Goal: Information Seeking & Learning: Find specific fact

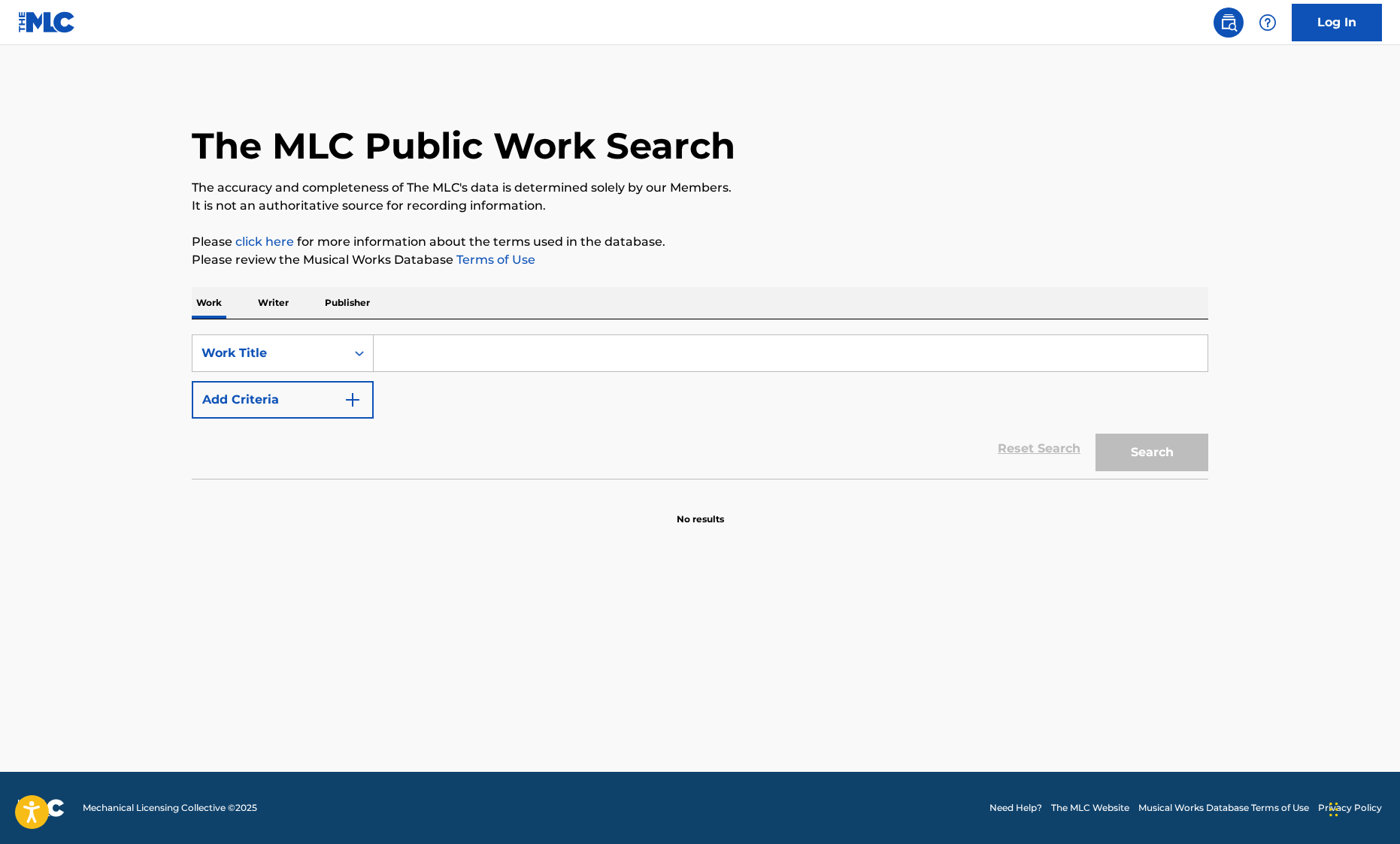
click at [418, 355] on input "Search Form" at bounding box center [790, 353] width 834 height 36
paste input "[PERSON_NAME]-Thyme Music"
type input "[PERSON_NAME]-Thyme Music"
click at [322, 359] on div "Work Title" at bounding box center [270, 353] width 136 height 18
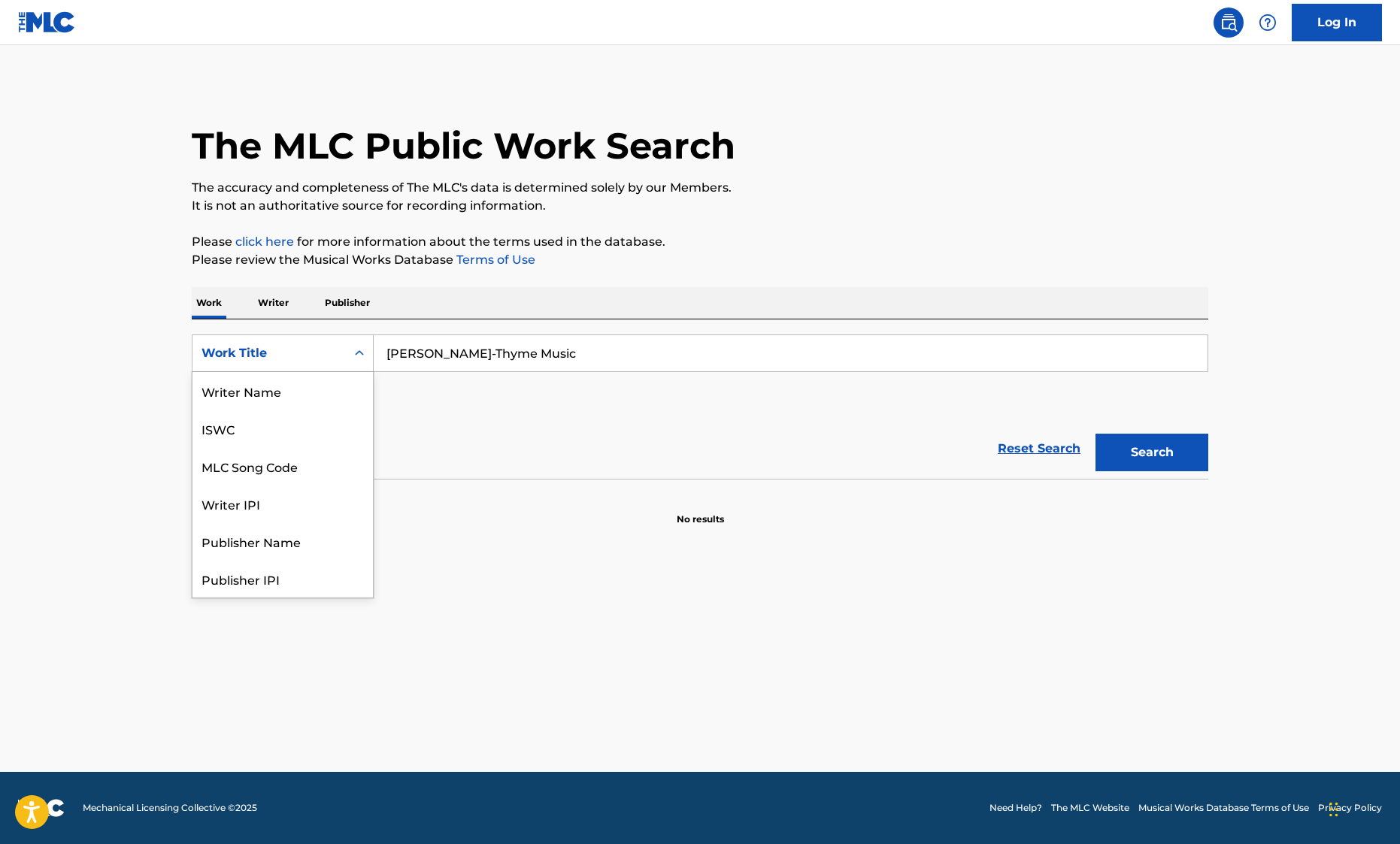
scroll to position [76, 0]
click at [312, 501] on div "Publisher IPI" at bounding box center [283, 503] width 180 height 38
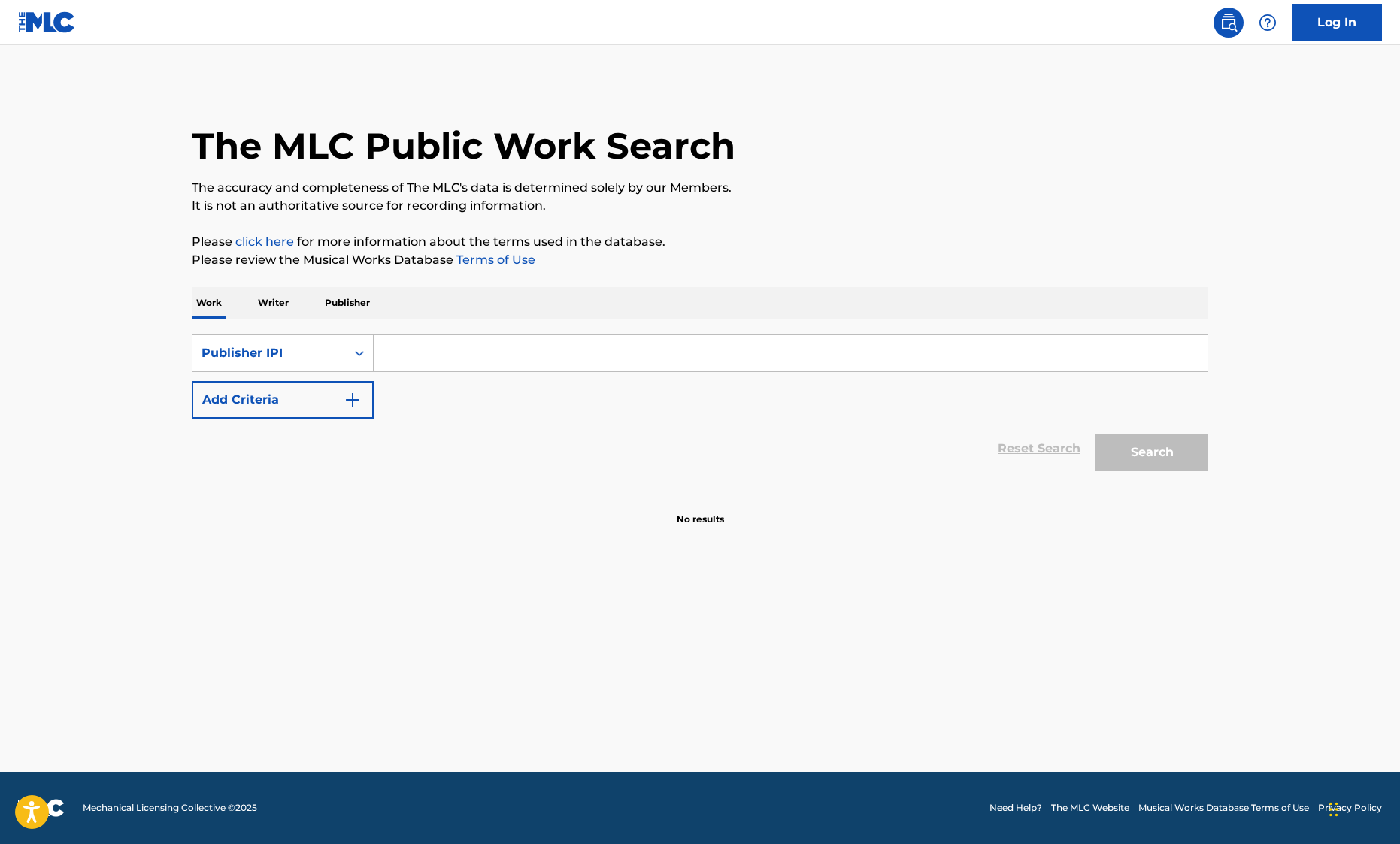
click at [358, 294] on p "Publisher" at bounding box center [347, 302] width 54 height 32
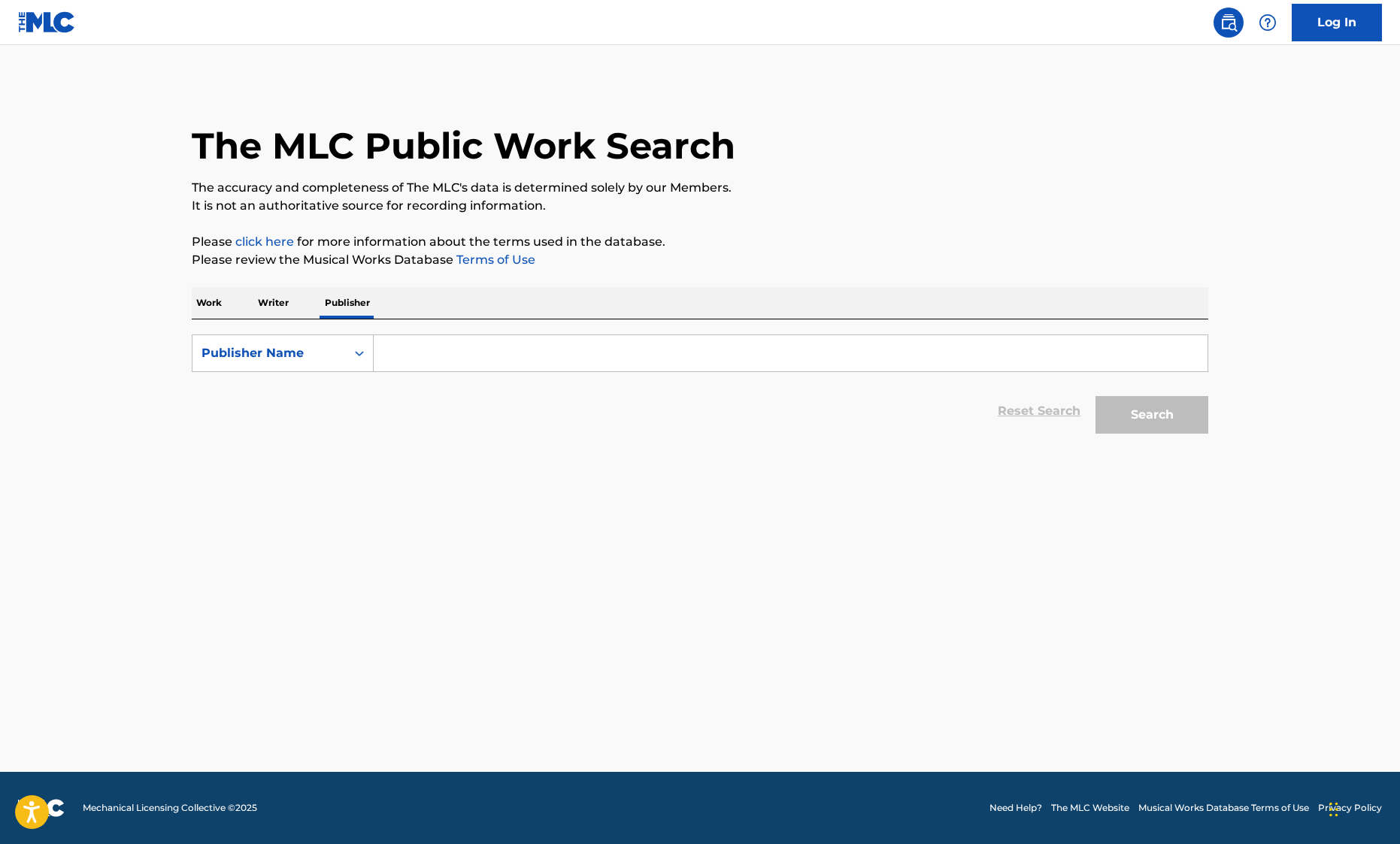
click at [425, 343] on input "Search Form" at bounding box center [790, 353] width 834 height 36
paste input "[PERSON_NAME]-Thyme Music"
click at [1095, 396] on button "Search" at bounding box center [1151, 415] width 113 height 38
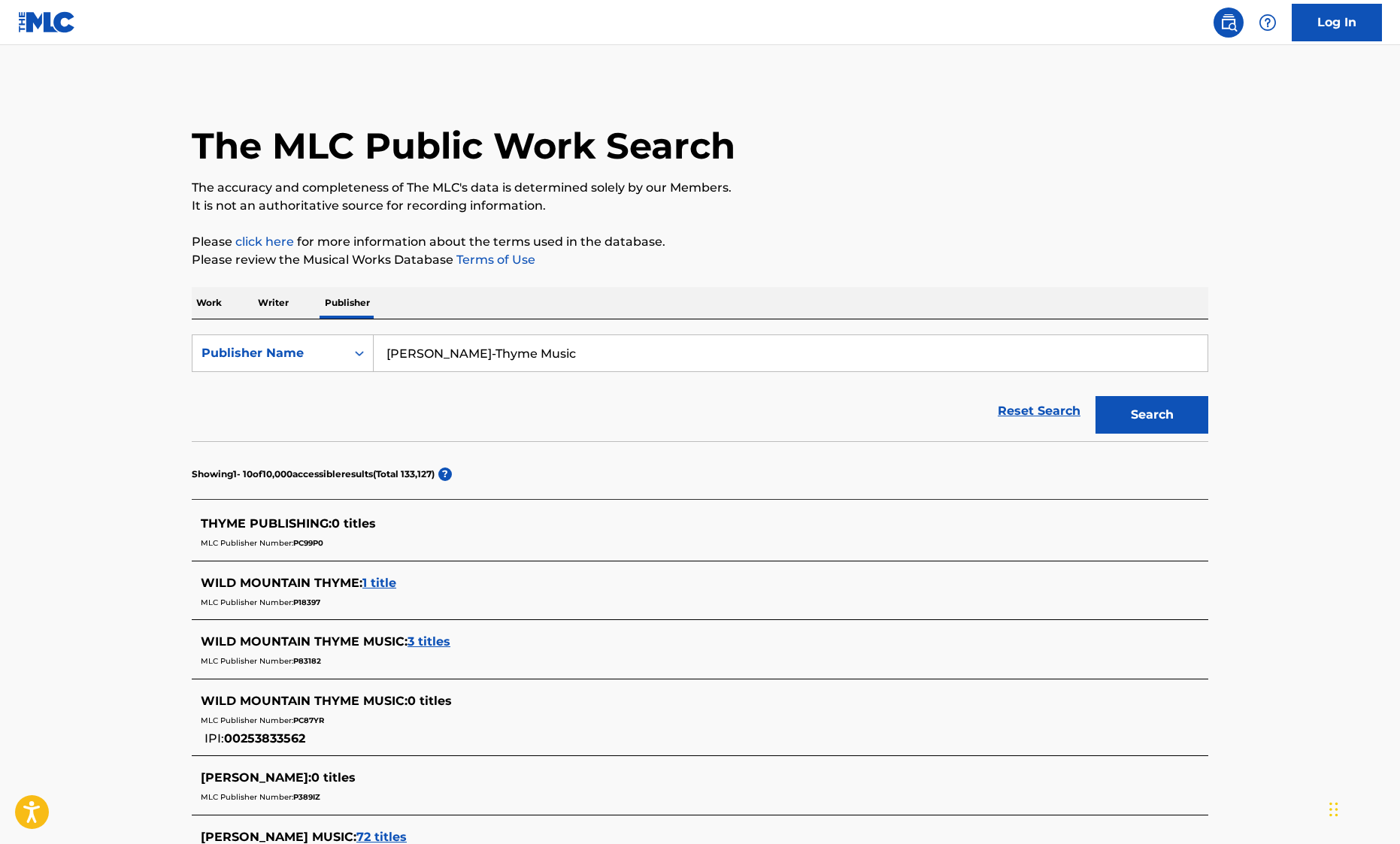
click at [544, 355] on input "[PERSON_NAME]-Thyme Music" at bounding box center [790, 353] width 834 height 36
click at [1095, 396] on button "Search" at bounding box center [1151, 415] width 113 height 38
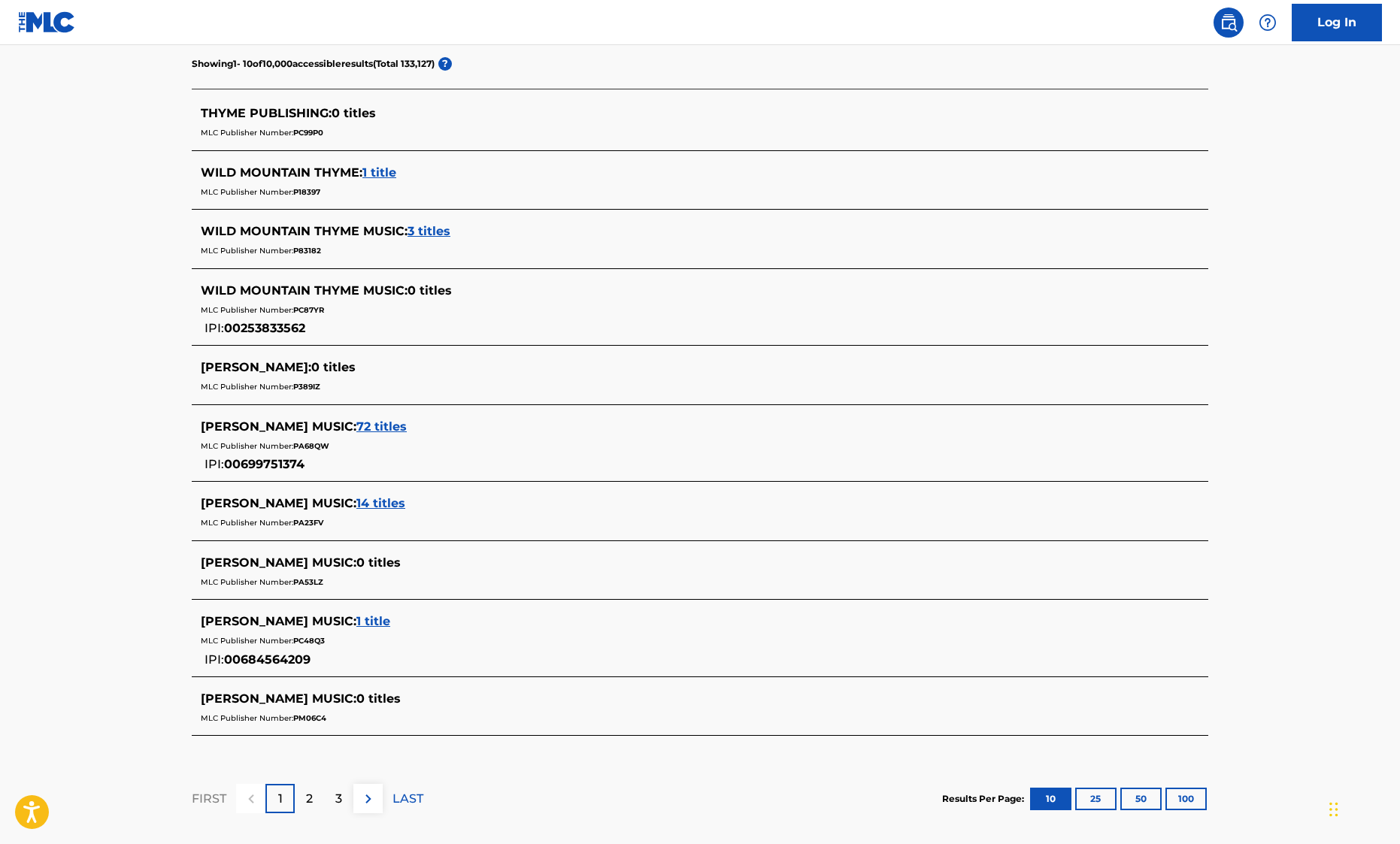
scroll to position [483, 0]
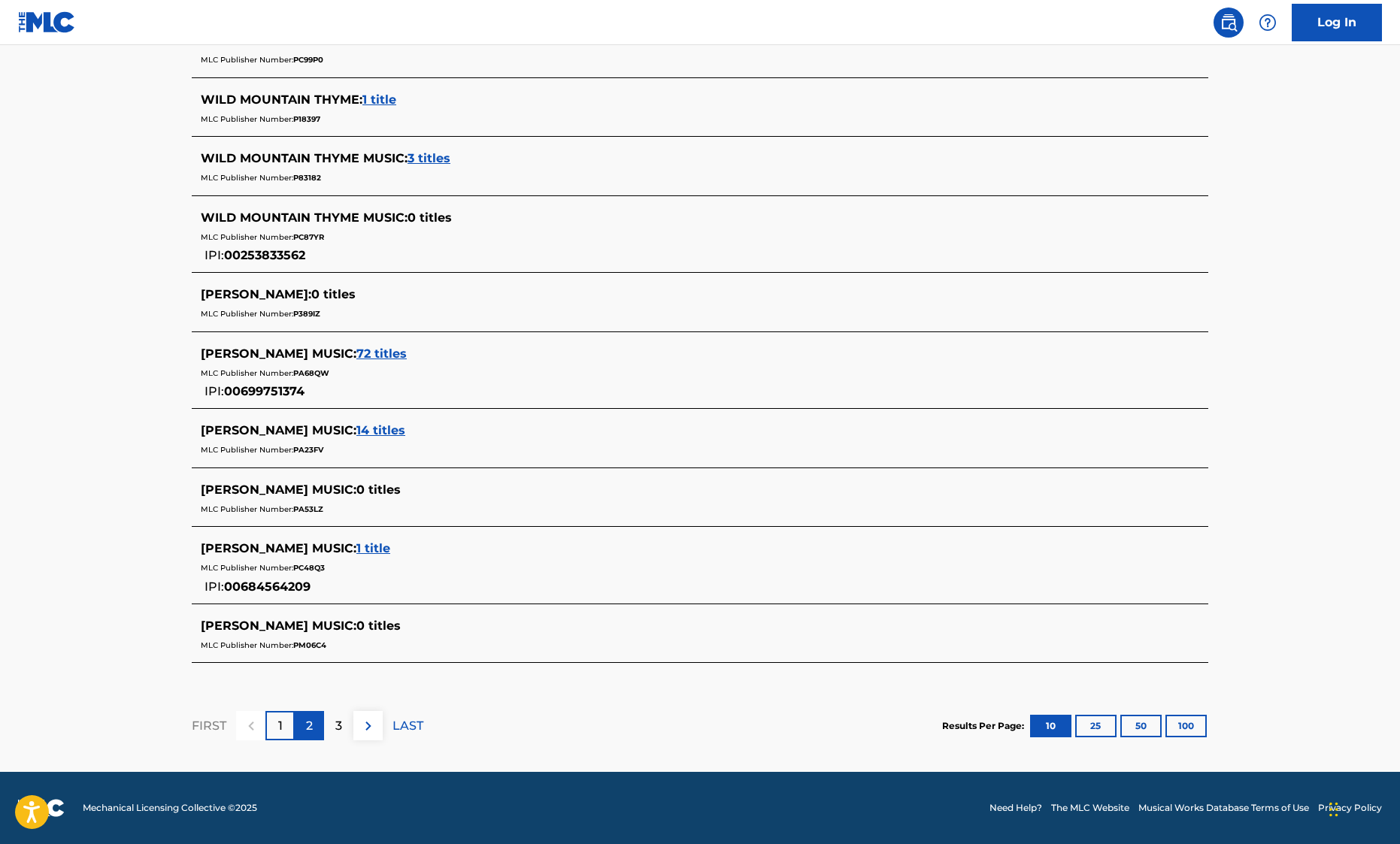
click at [304, 726] on div "2" at bounding box center [309, 726] width 29 height 29
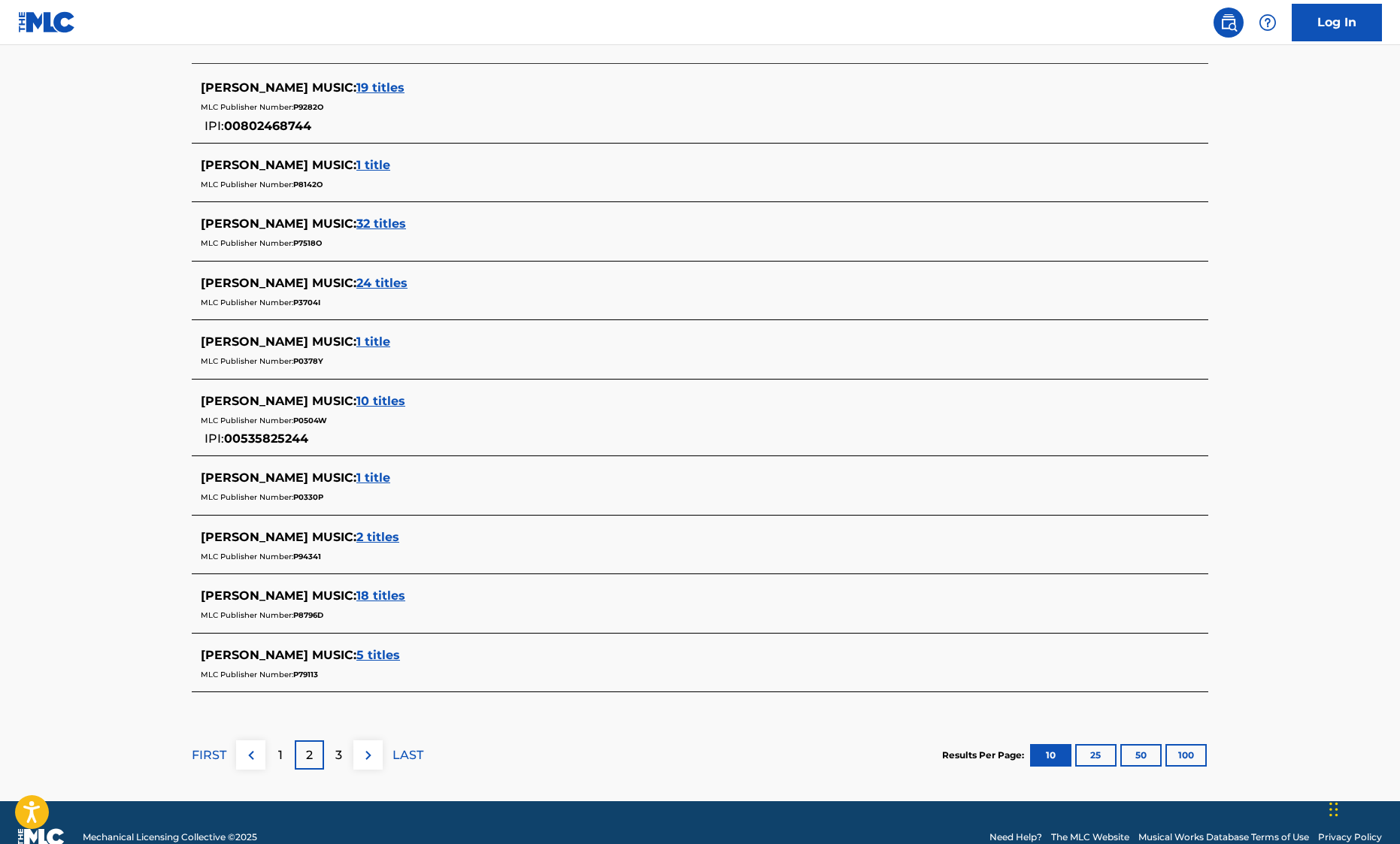
scroll to position [465, 0]
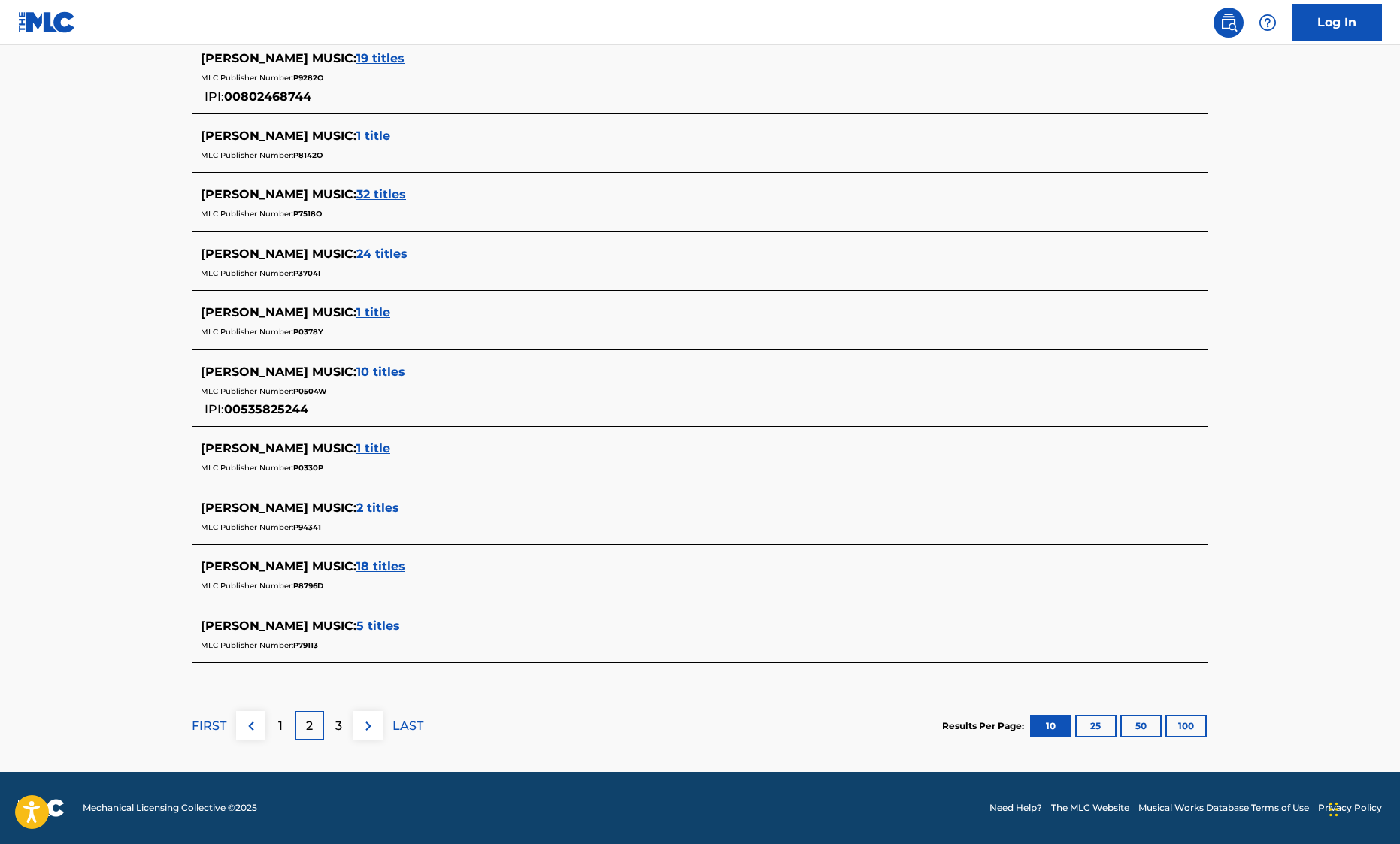
drag, startPoint x: 85, startPoint y: 599, endPoint x: 88, endPoint y: 628, distance: 29.2
click at [332, 737] on div "3" at bounding box center [338, 726] width 29 height 29
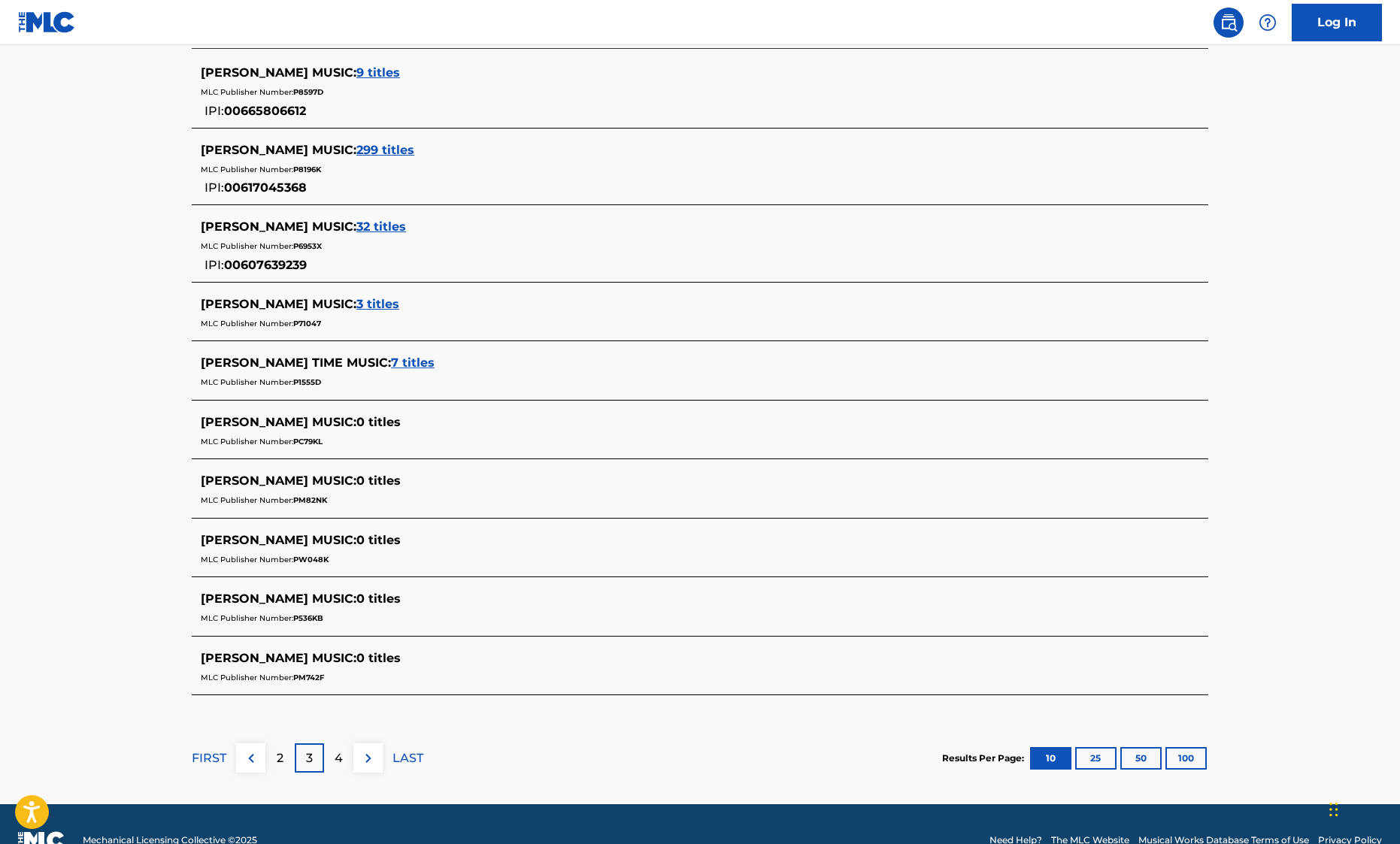
scroll to position [483, 0]
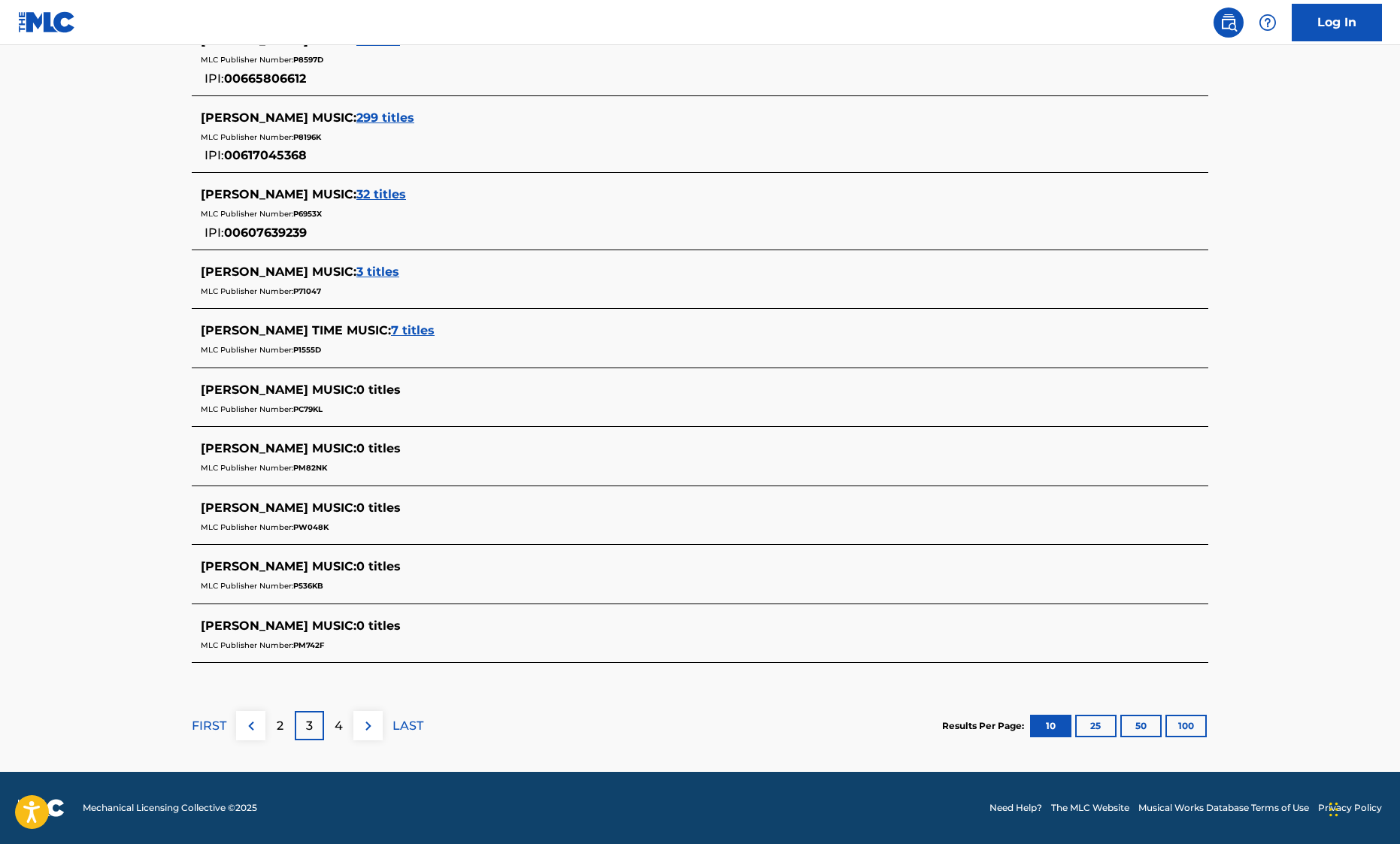
drag, startPoint x: 132, startPoint y: 521, endPoint x: 133, endPoint y: 551, distance: 30.0
click at [355, 720] on button at bounding box center [368, 726] width 29 height 29
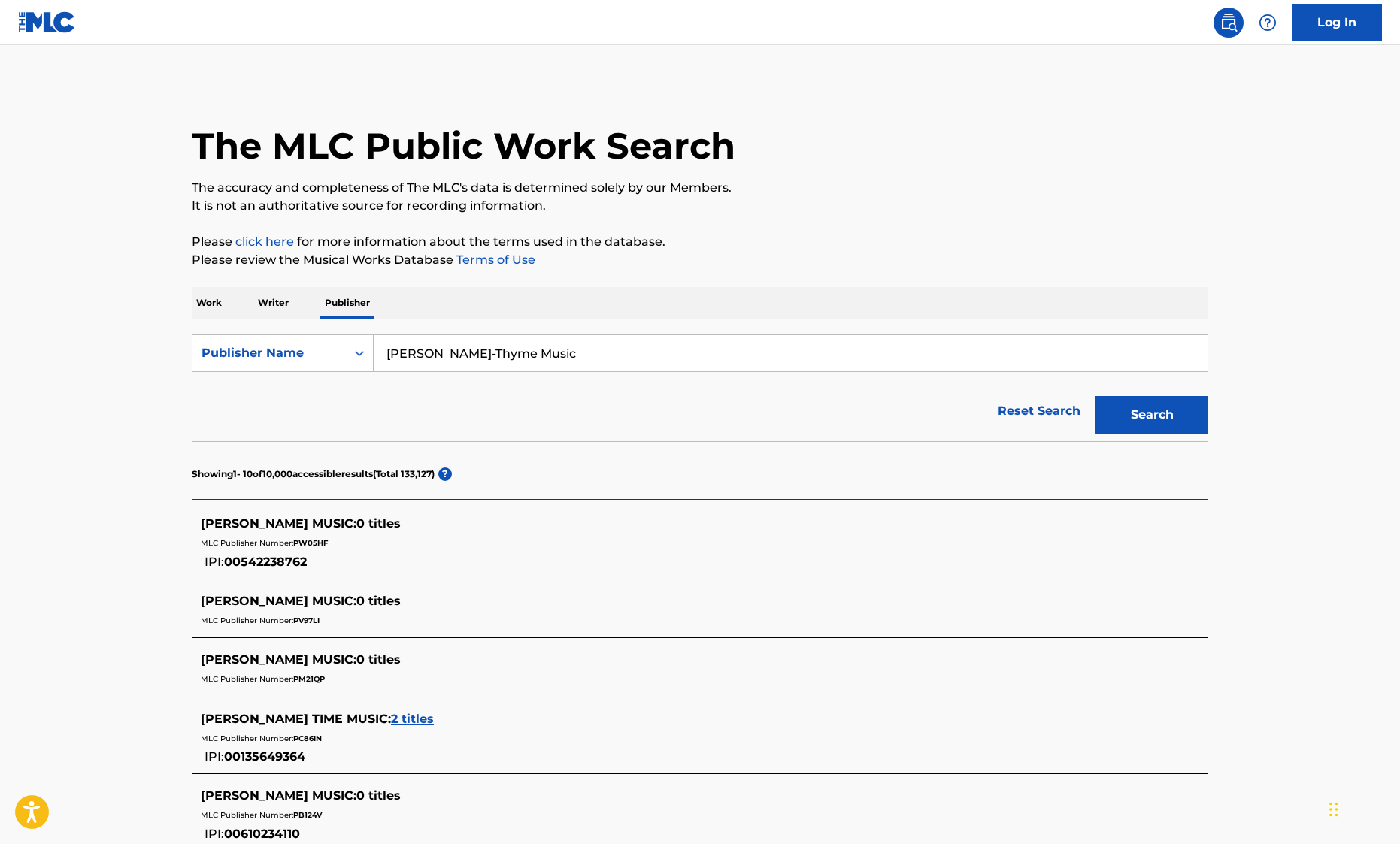
click at [428, 353] on input "[PERSON_NAME]-Thyme Music" at bounding box center [790, 353] width 834 height 36
type input "[PERSON_NAME] Music"
click at [1095, 396] on button "Search" at bounding box center [1151, 415] width 113 height 38
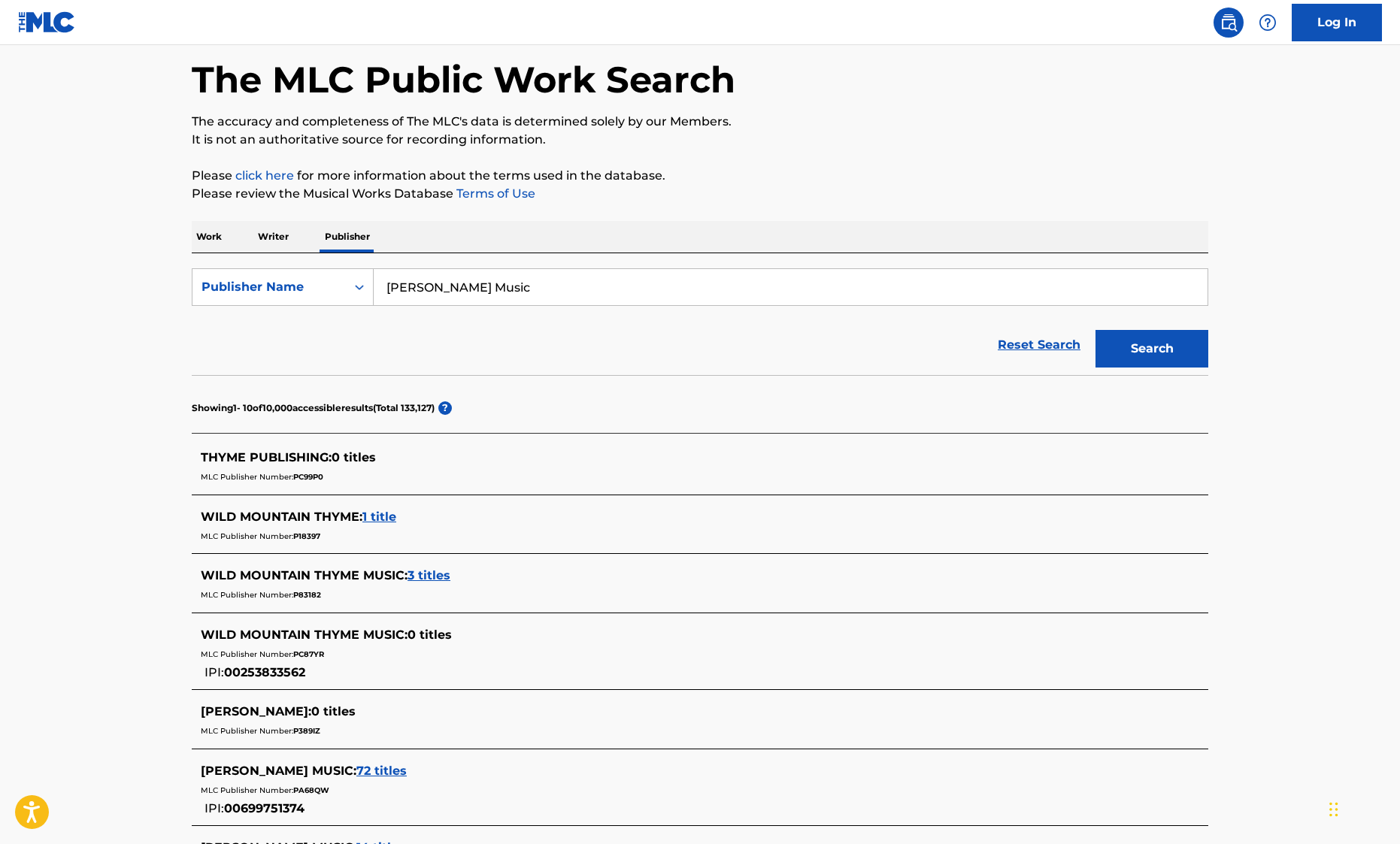
scroll to position [483, 0]
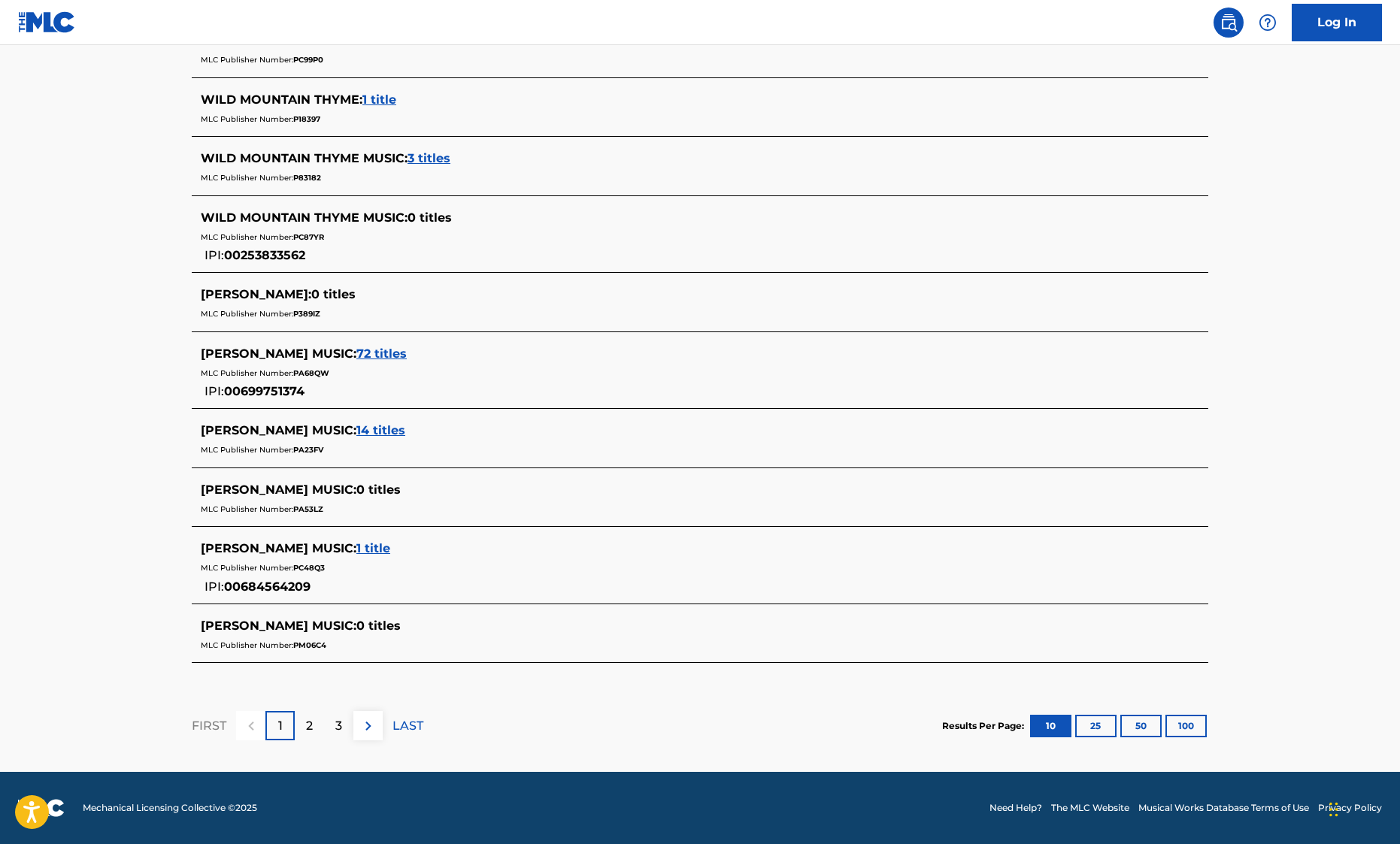
drag, startPoint x: 130, startPoint y: 391, endPoint x: 133, endPoint y: 509, distance: 118.0
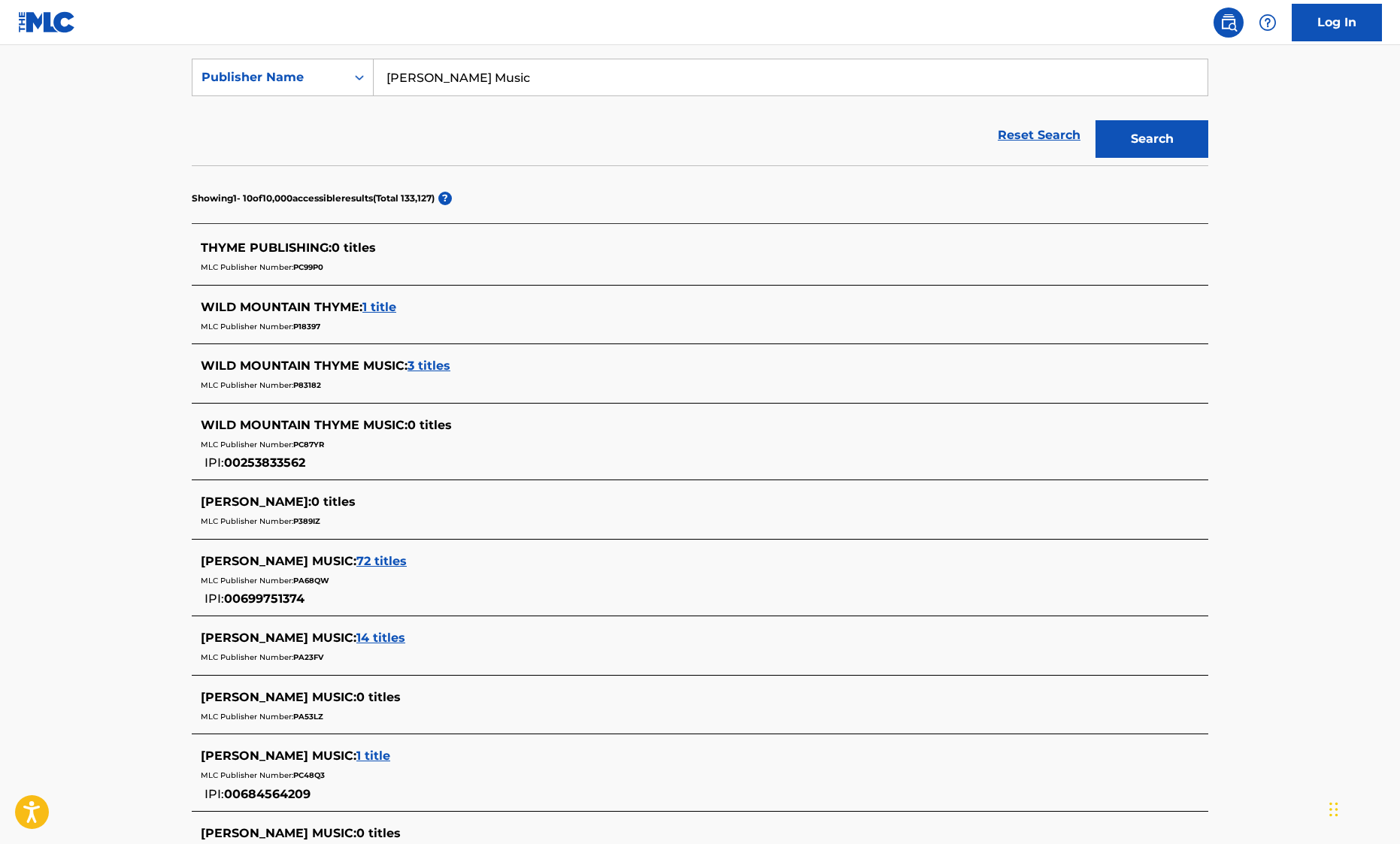
scroll to position [0, 0]
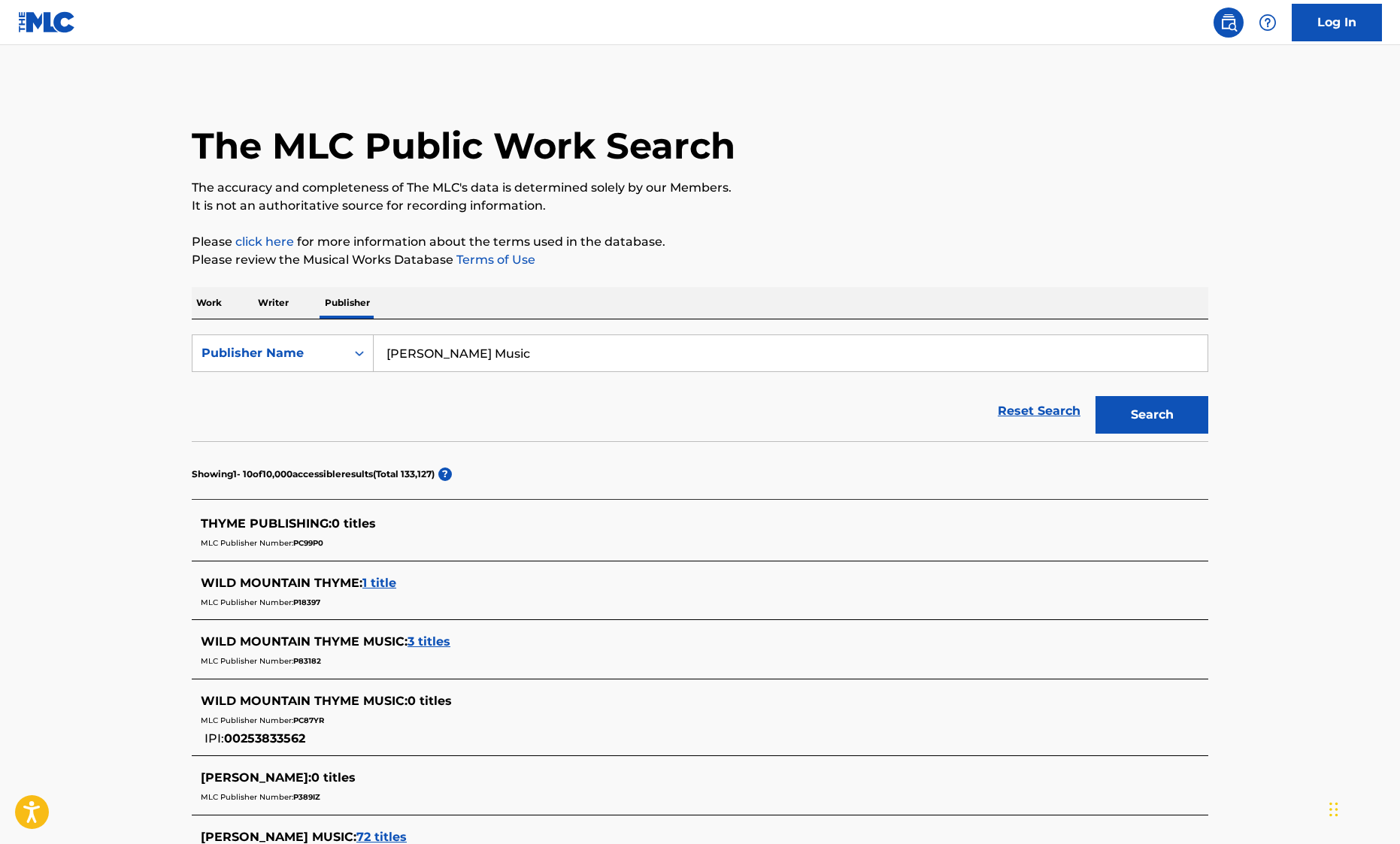
drag, startPoint x: 156, startPoint y: 326, endPoint x: 151, endPoint y: 179, distance: 147.1
